Goal: Obtain resource: Obtain resource

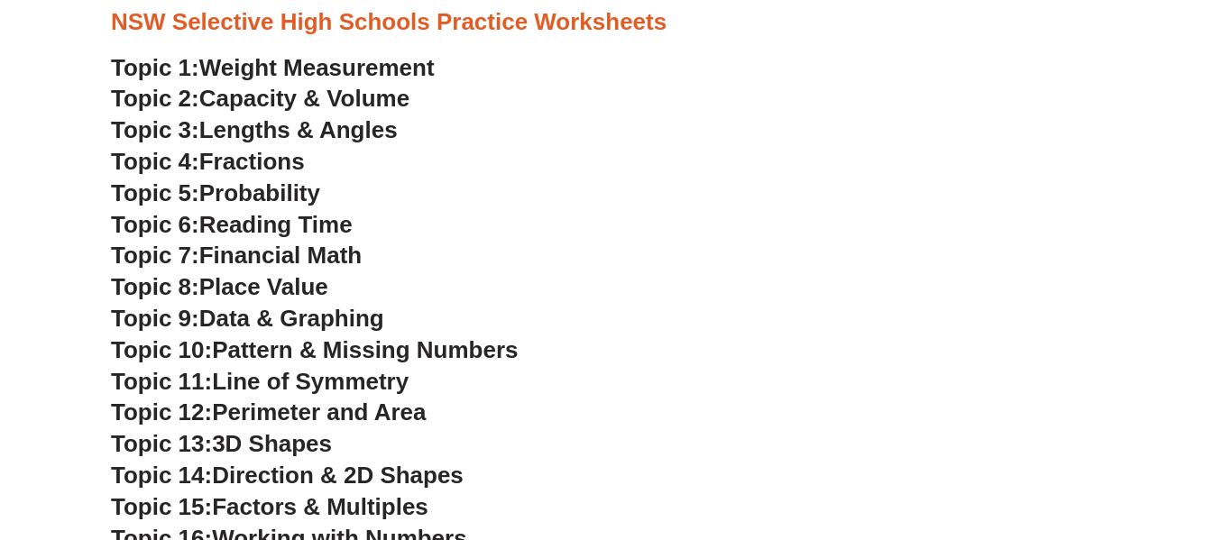
scroll to position [4100, 0]
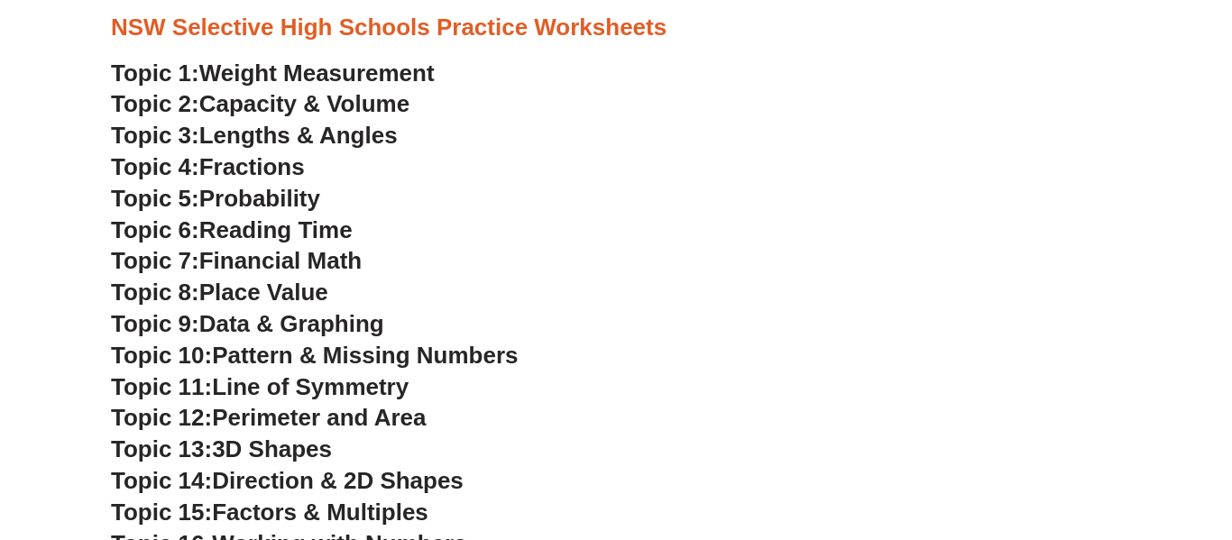
click at [430, 221] on h3 "Topic 6: Reading Time" at bounding box center [616, 231] width 1010 height 31
click at [376, 273] on h3 "Topic 7: Financial Math" at bounding box center [616, 261] width 1010 height 31
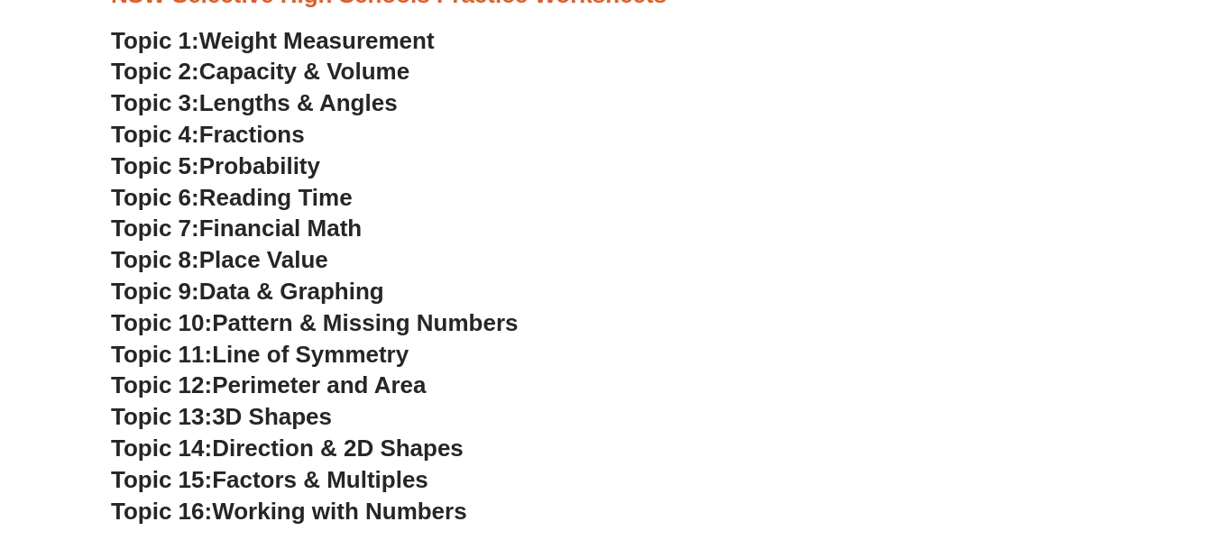
scroll to position [4138, 0]
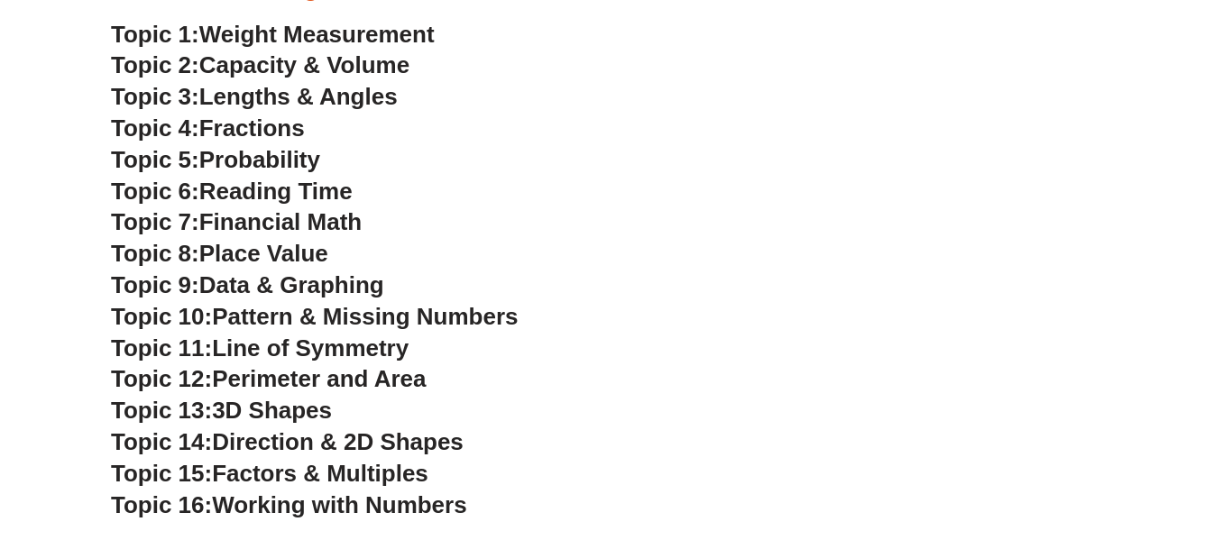
click at [304, 250] on span "Place Value" at bounding box center [263, 253] width 129 height 27
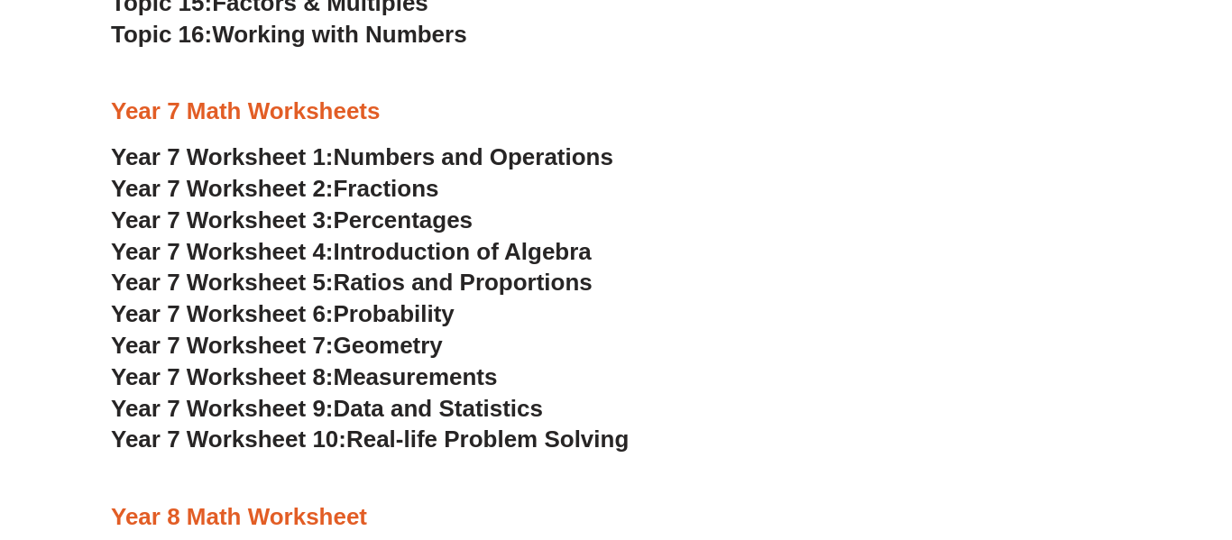
scroll to position [4610, 0]
click at [536, 374] on h3 "Year 7 Worksheet 8: Measurements" at bounding box center [616, 377] width 1010 height 31
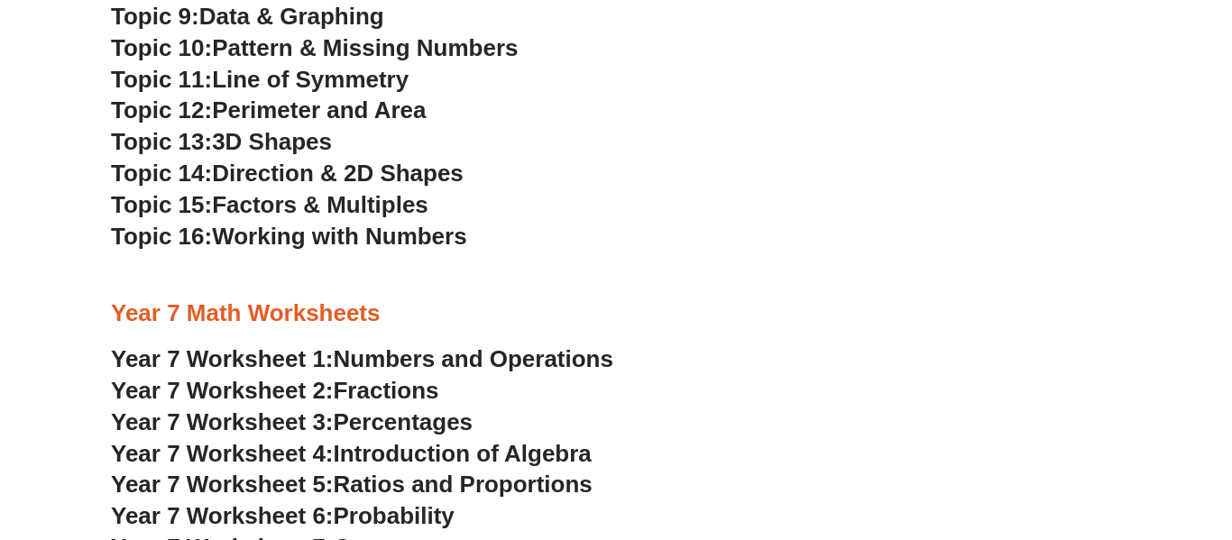
scroll to position [4410, 0]
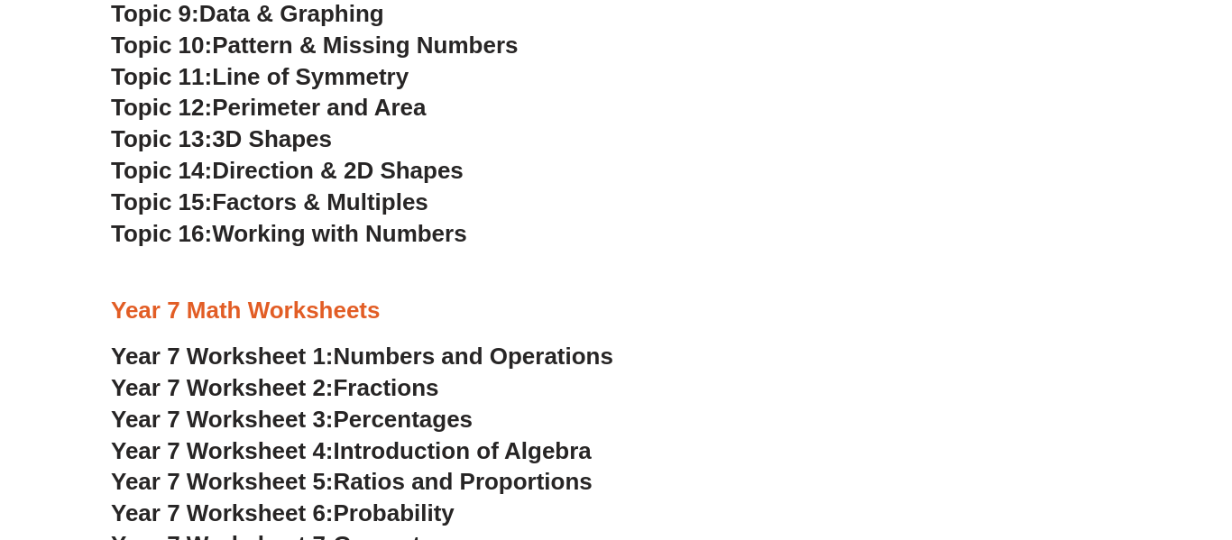
click at [514, 348] on span "Numbers and Operations" at bounding box center [474, 356] width 280 height 27
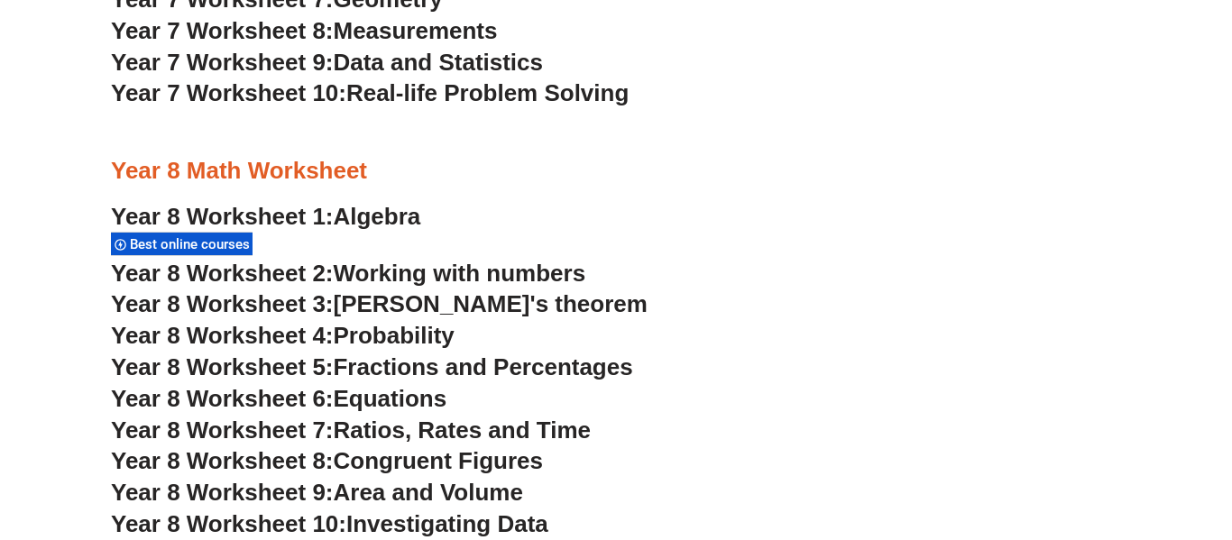
scroll to position [4959, 0]
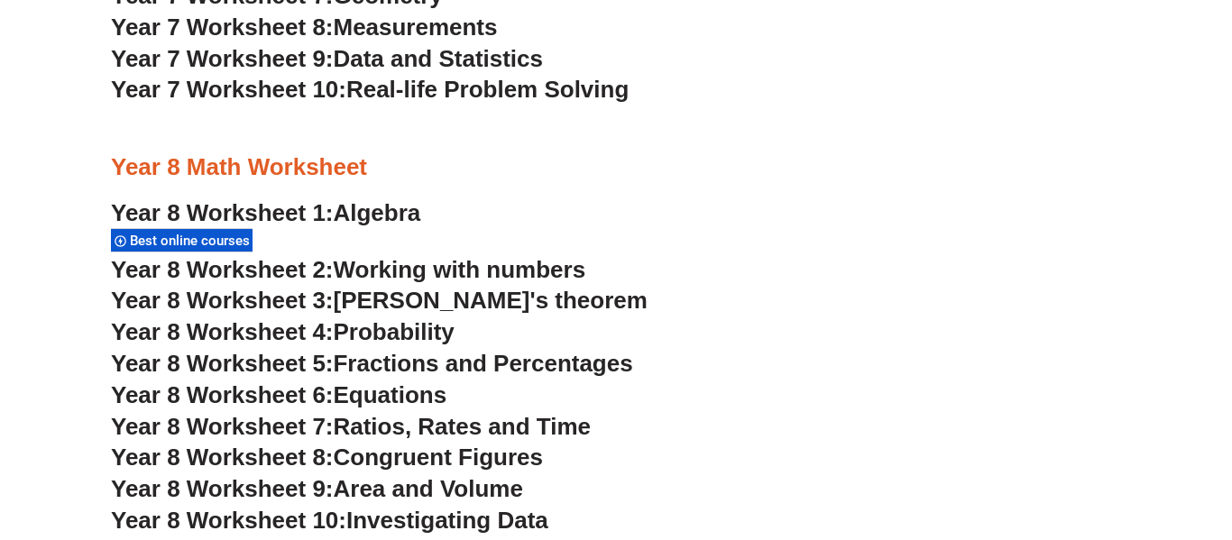
click at [594, 284] on h3 "Year 8 Worksheet 2: Working with numbers" at bounding box center [616, 270] width 1010 height 31
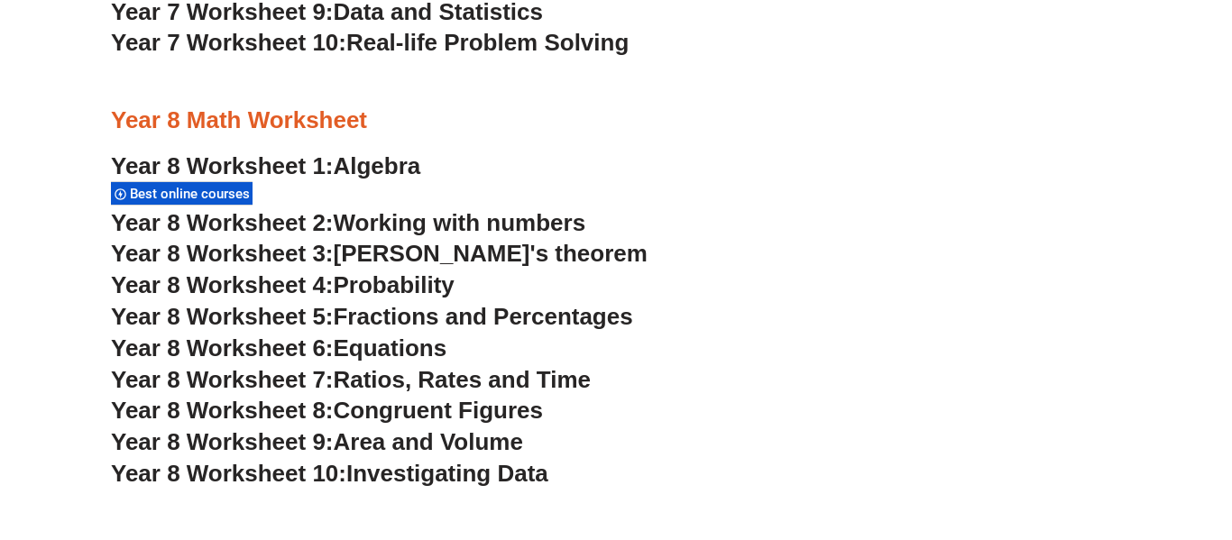
scroll to position [5005, 0]
click at [429, 442] on span "Area and Volume" at bounding box center [428, 442] width 189 height 27
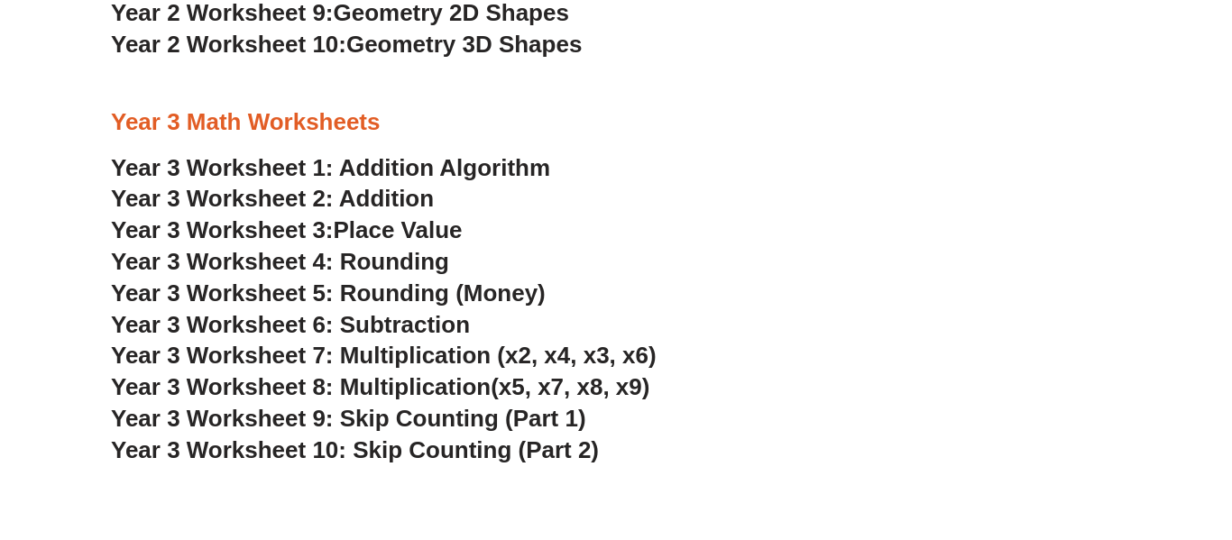
scroll to position [2420, 0]
